Goal: Task Accomplishment & Management: Manage account settings

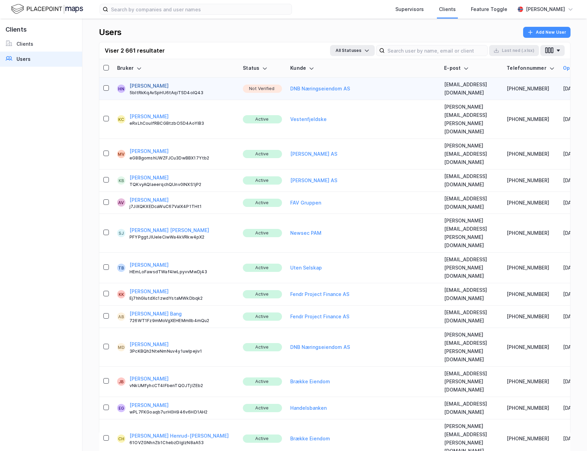
click at [149, 82] on button "[PERSON_NAME]" at bounding box center [149, 86] width 39 height 8
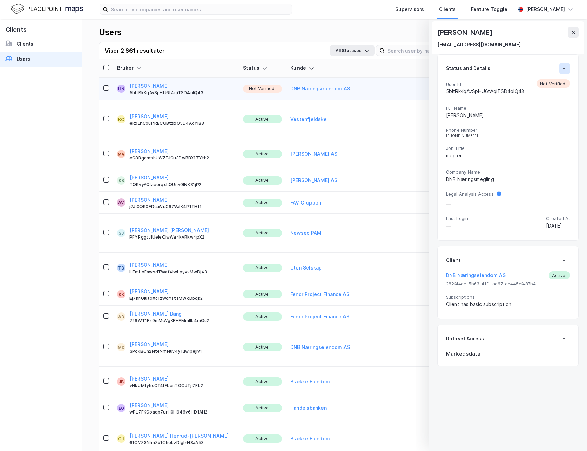
click at [562, 70] on icon at bounding box center [564, 68] width 5 height 5
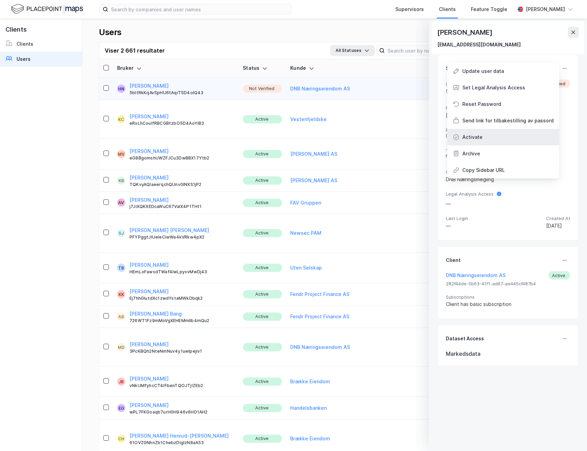
click at [488, 132] on div "Activate" at bounding box center [503, 137] width 112 height 16
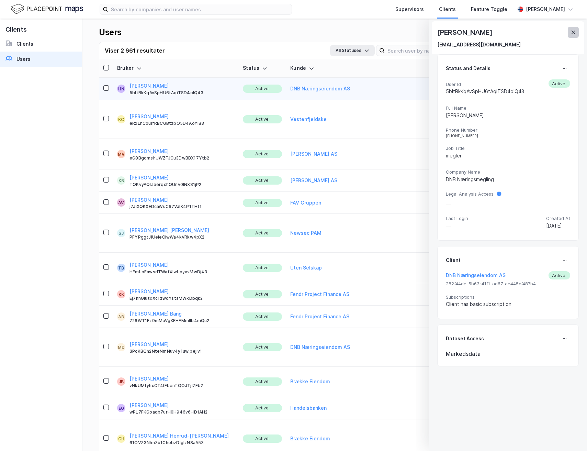
click at [573, 32] on icon at bounding box center [573, 32] width 5 height 5
